Goal: Task Accomplishment & Management: Manage account settings

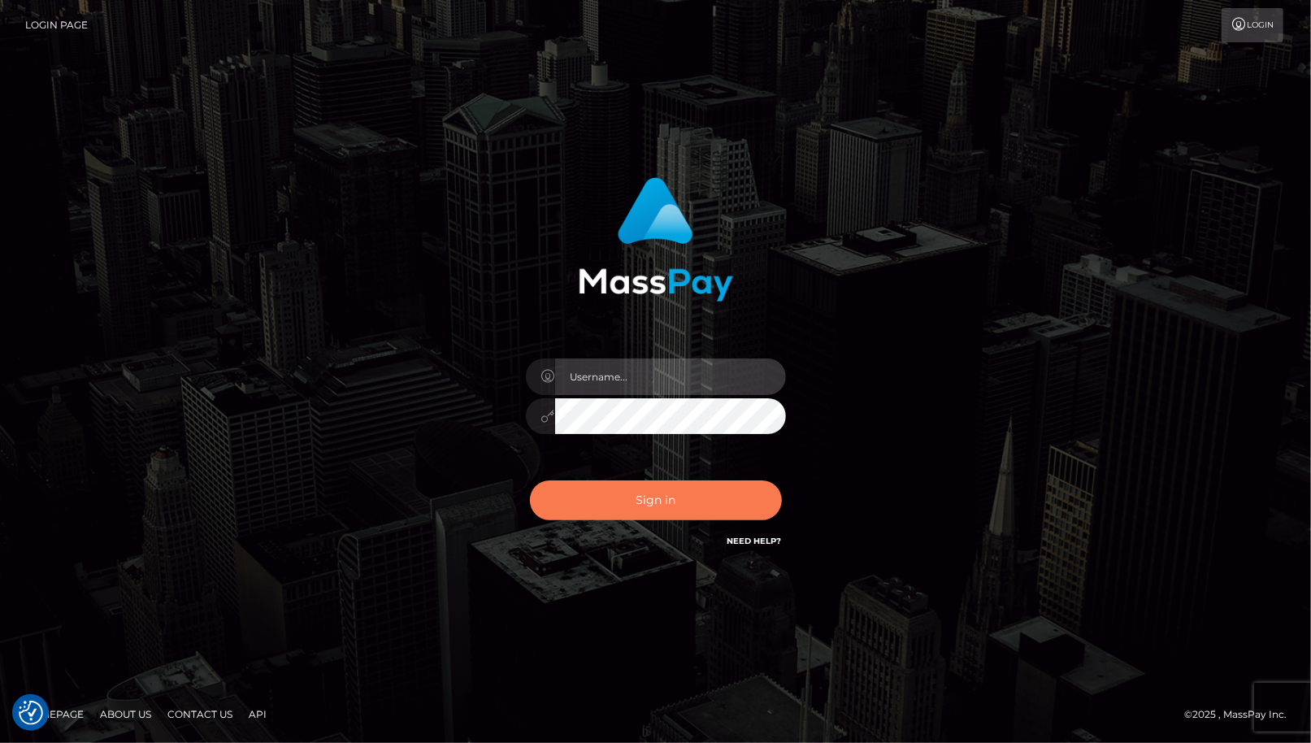
type input "cheli"
click at [613, 505] on button "Sign in" at bounding box center [656, 500] width 252 height 40
type input "cheli"
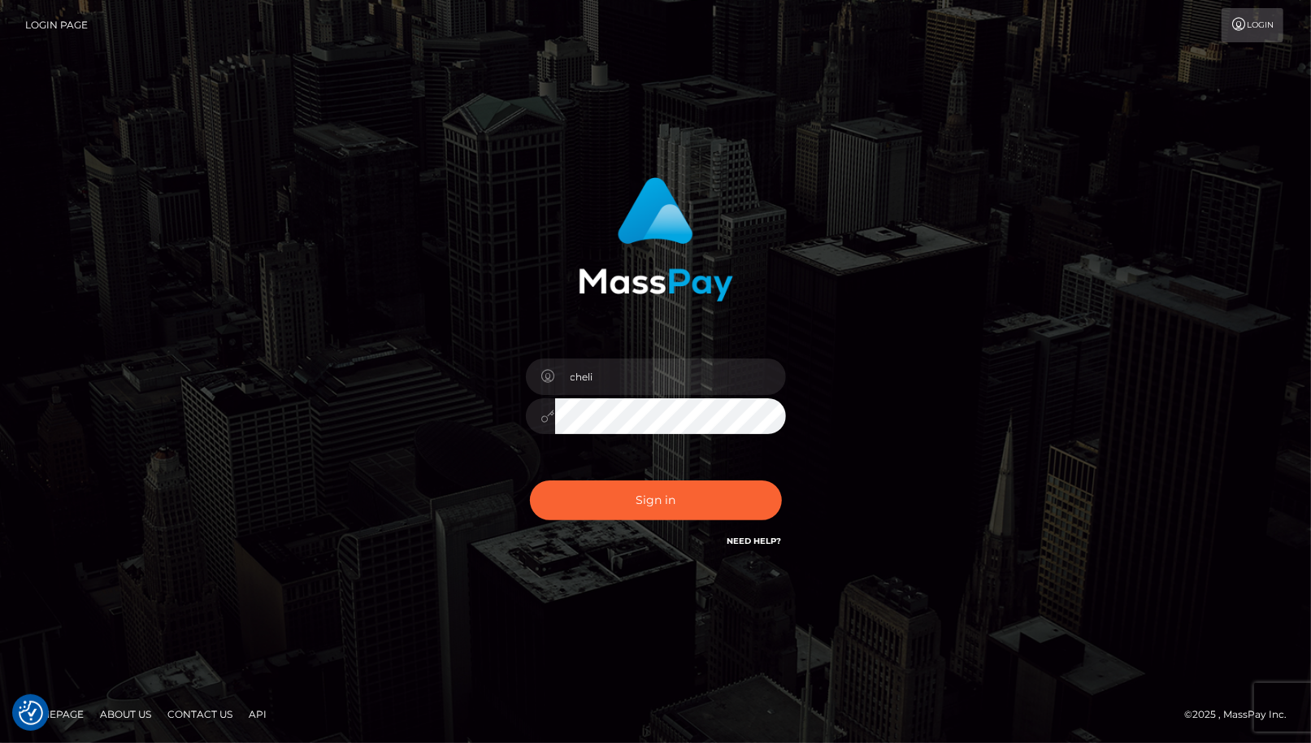
click at [452, 535] on div "cheli Sign in" at bounding box center [655, 363] width 427 height 397
click at [546, 518] on button "Sign in" at bounding box center [656, 500] width 252 height 40
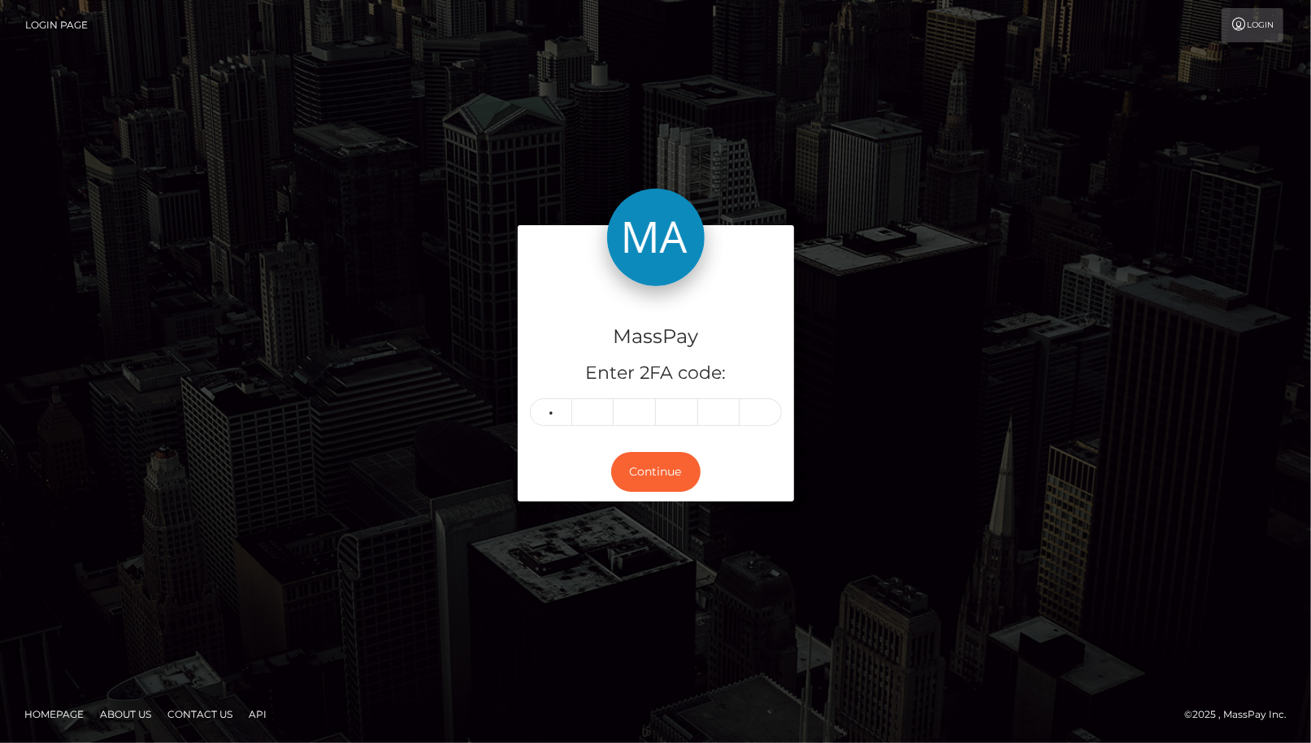
type input "3"
type input "6"
type input "1"
type input "9"
type input "8"
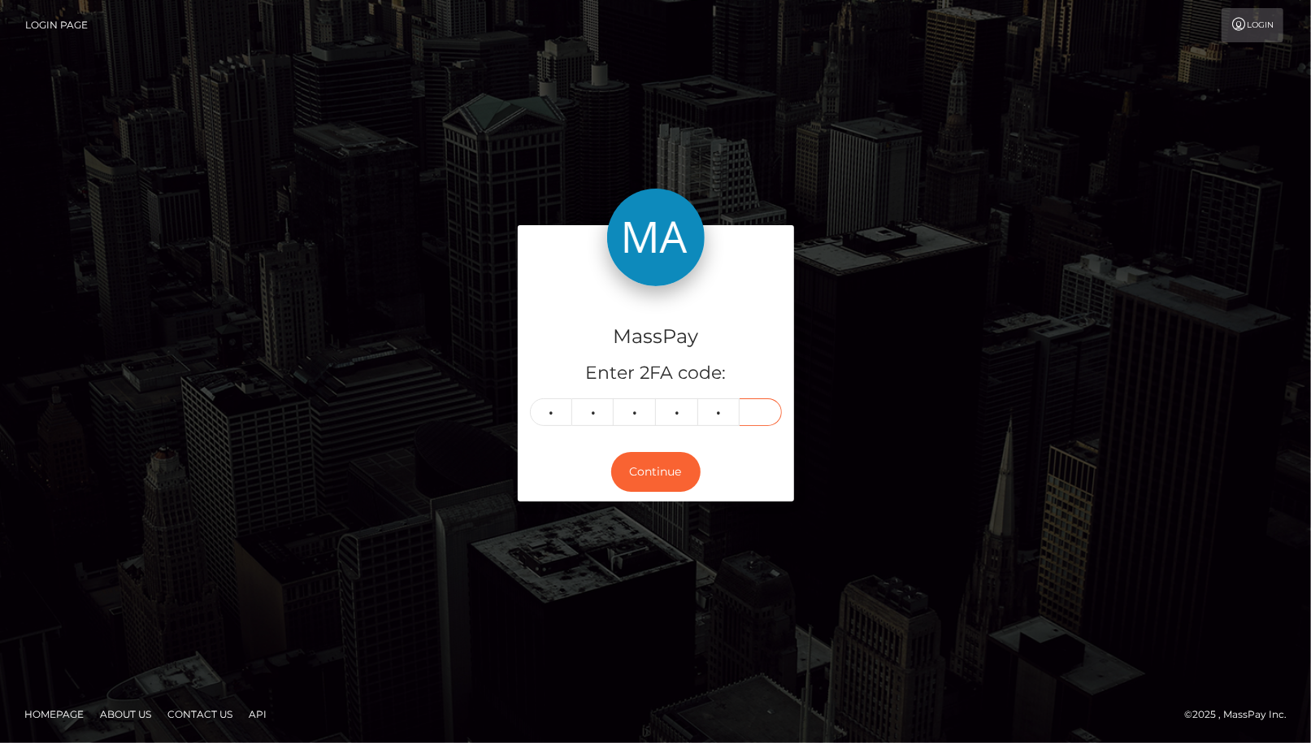
type input "1"
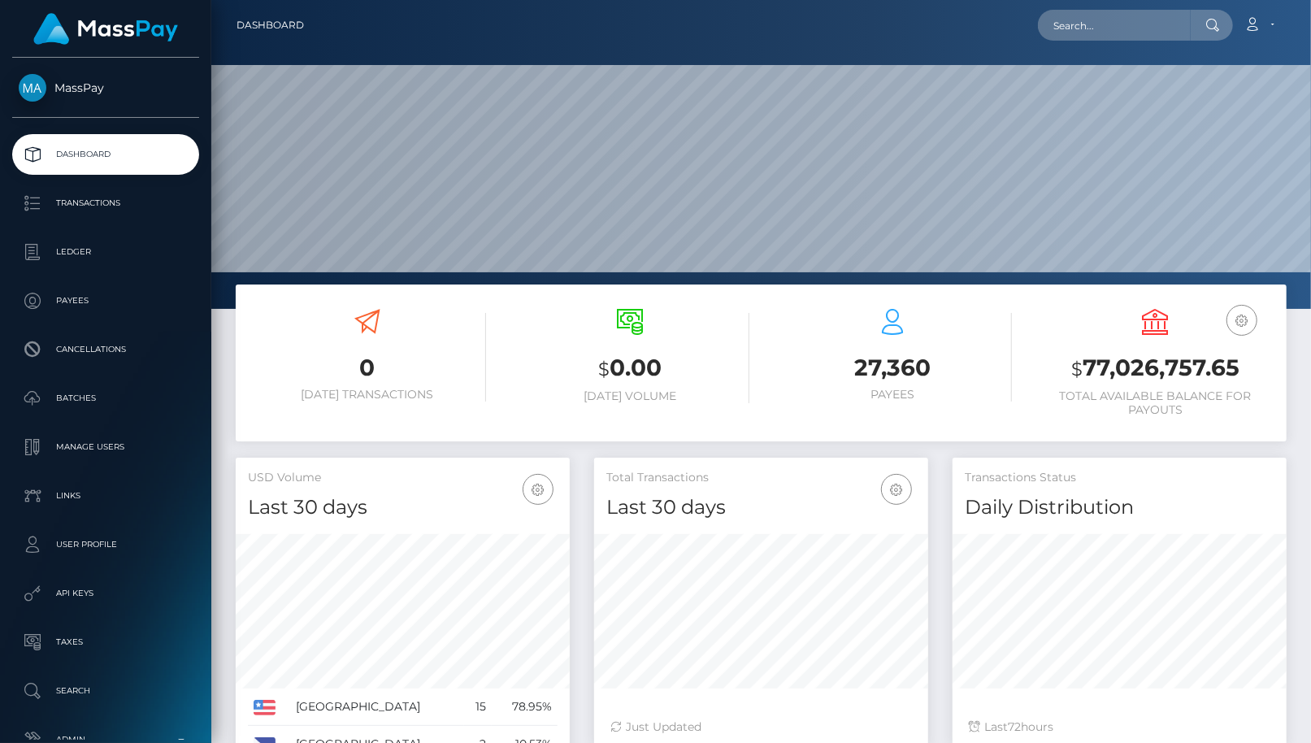
scroll to position [288, 334]
